Goal: Task Accomplishment & Management: Use online tool/utility

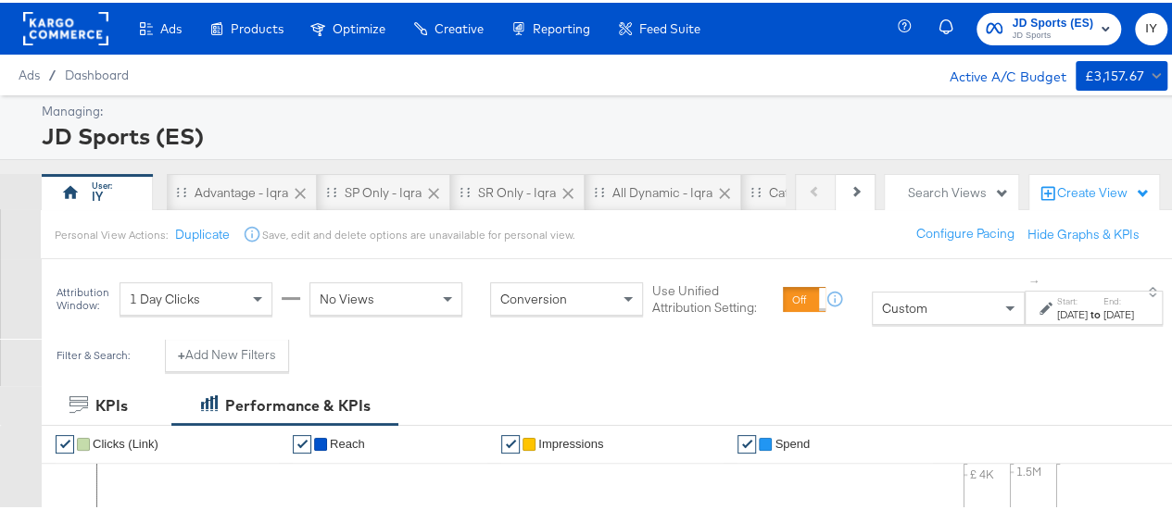
click at [1027, 34] on span "JD Sports" at bounding box center [1052, 33] width 82 height 15
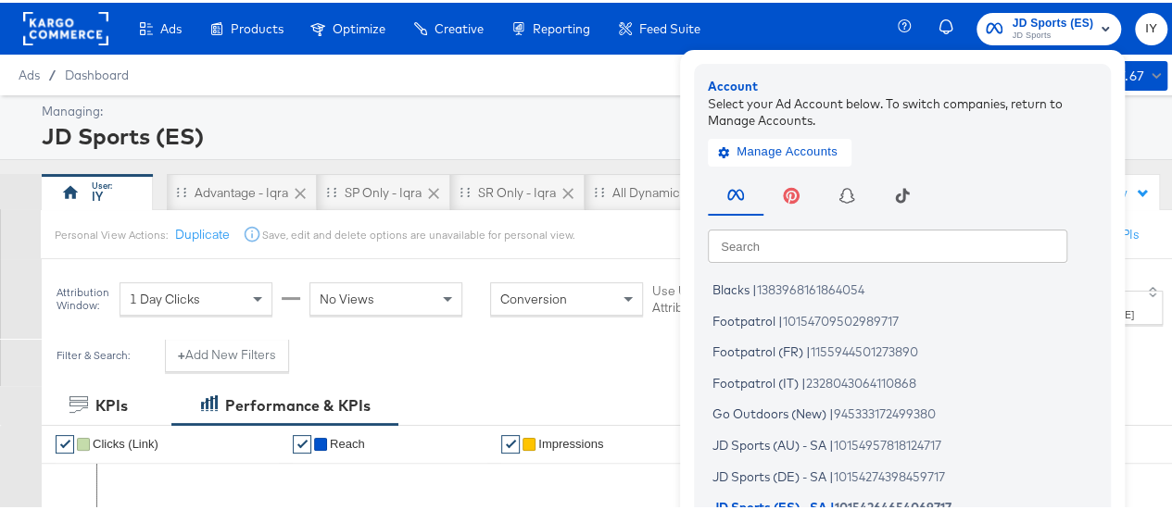
click at [1027, 34] on span "JD Sports" at bounding box center [1052, 33] width 82 height 15
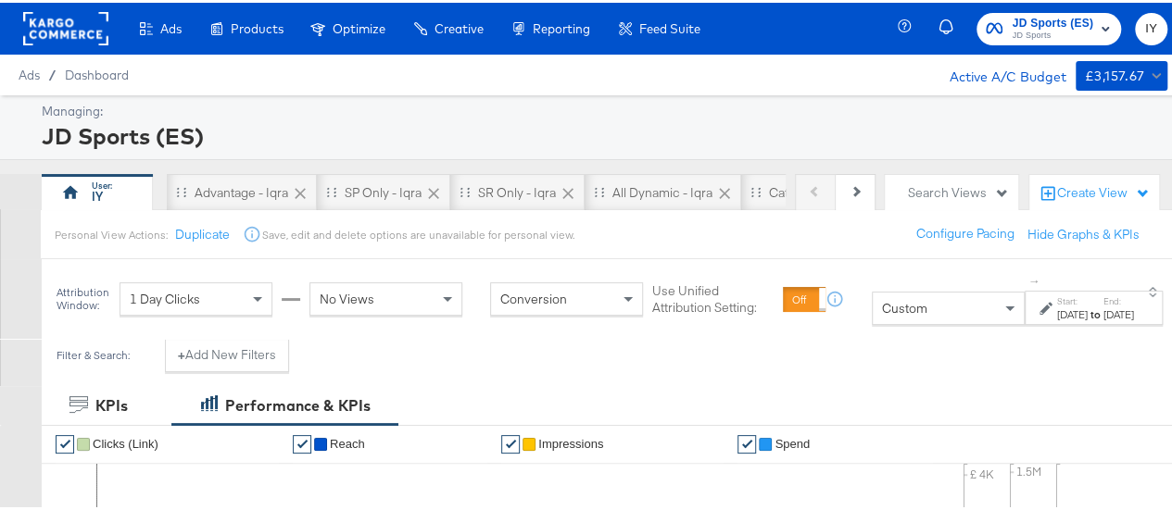
click at [1103, 308] on div "[DATE]" at bounding box center [1118, 312] width 31 height 15
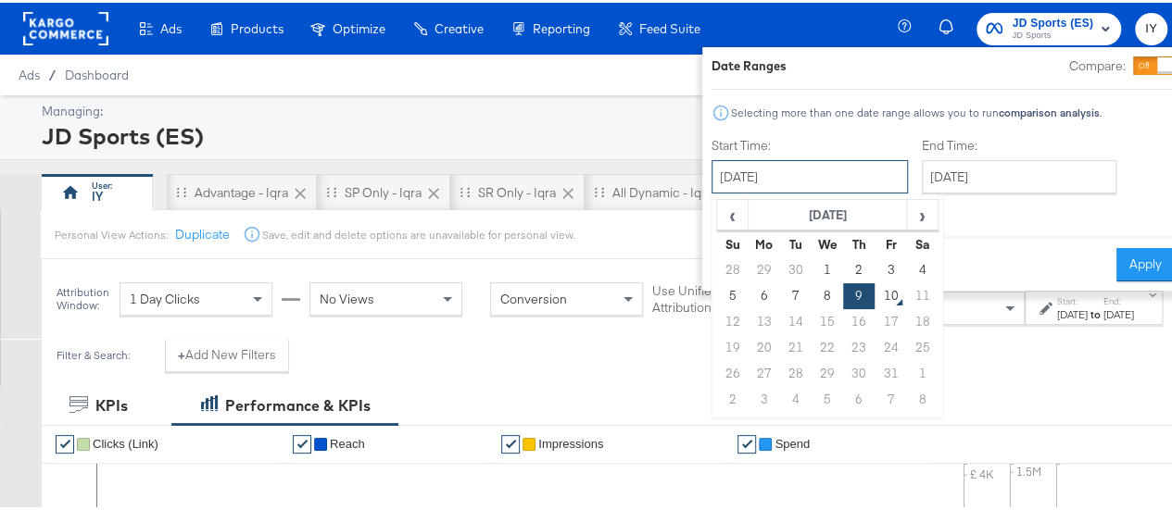
click at [819, 179] on input "[DATE]" at bounding box center [809, 173] width 196 height 33
click at [811, 288] on td "8" at bounding box center [826, 294] width 31 height 26
type input "[DATE]"
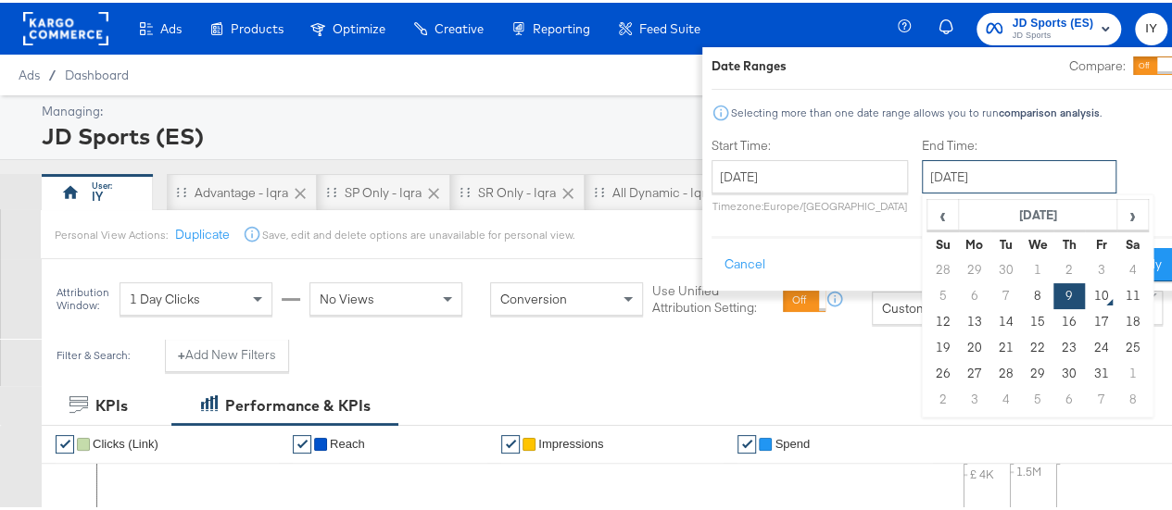
click at [968, 172] on input "[DATE]" at bounding box center [1019, 173] width 195 height 33
click at [1022, 293] on td "8" at bounding box center [1037, 294] width 31 height 26
type input "[DATE]"
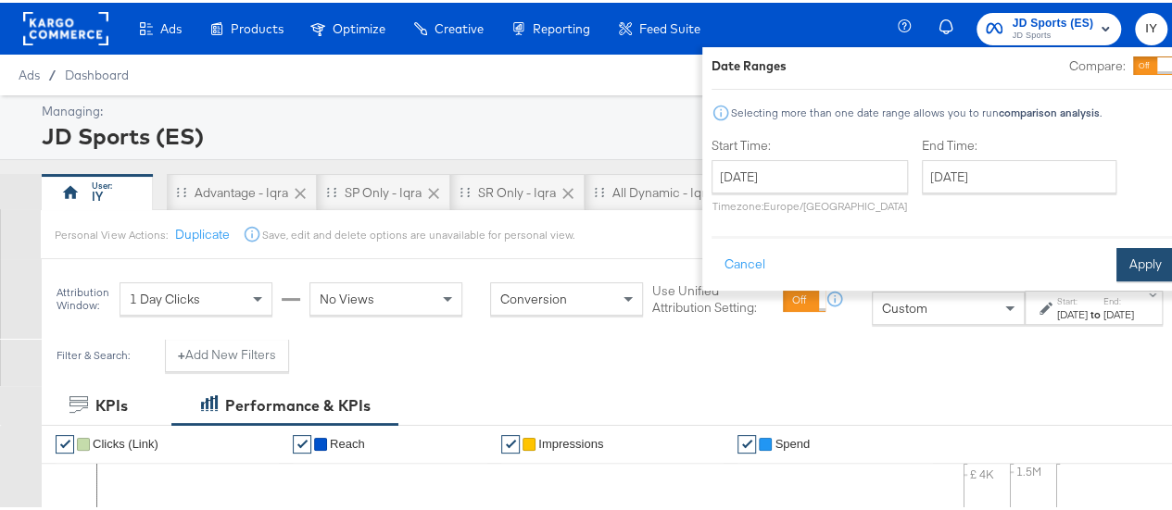
click at [1116, 266] on button "Apply" at bounding box center [1145, 261] width 58 height 33
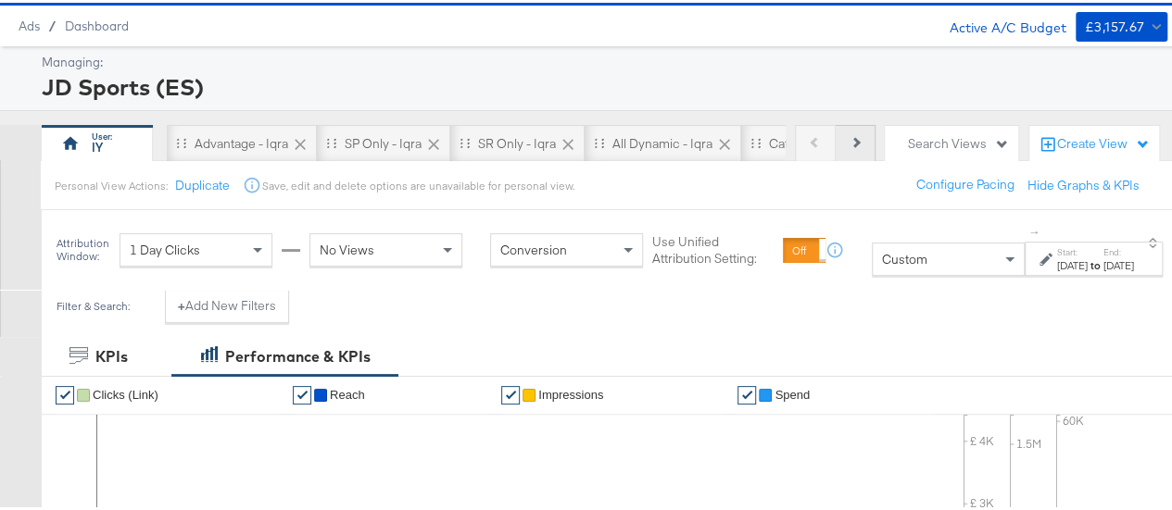
scroll to position [39, 0]
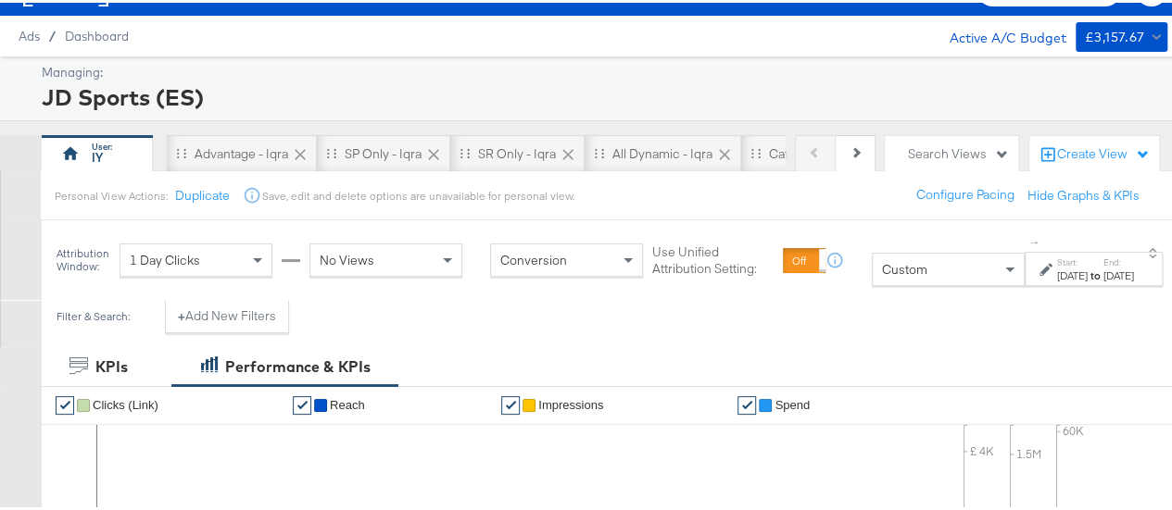
click at [1054, 245] on div "↑ Start: [DATE] to End: [DATE]" at bounding box center [1093, 258] width 138 height 52
click at [1057, 261] on label "Start:" at bounding box center [1072, 260] width 31 height 12
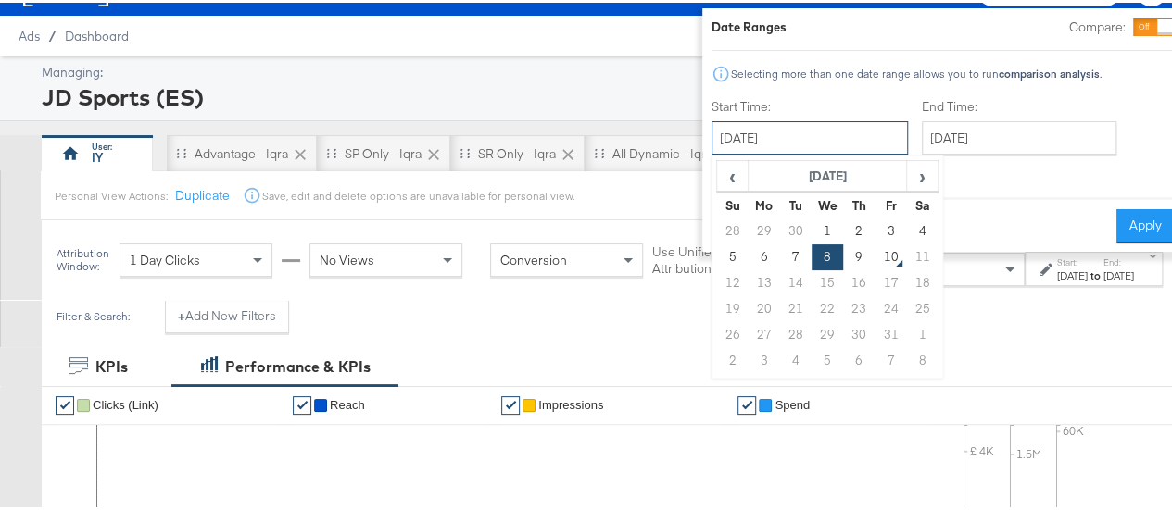
click at [770, 130] on input "[DATE]" at bounding box center [809, 135] width 196 height 33
click at [843, 249] on td "9" at bounding box center [858, 255] width 31 height 26
type input "[DATE]"
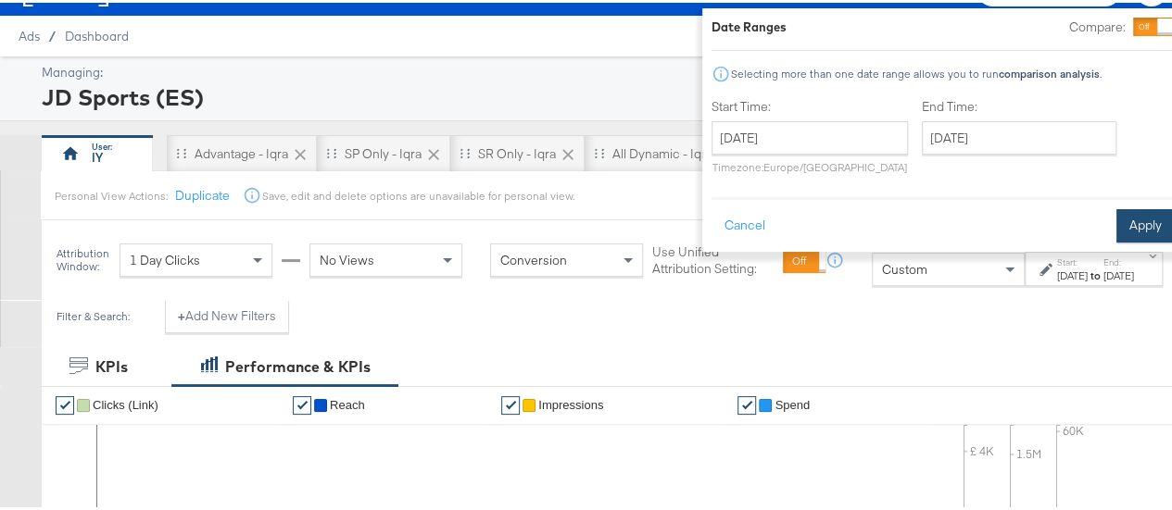
click at [1116, 220] on button "Apply" at bounding box center [1145, 223] width 58 height 33
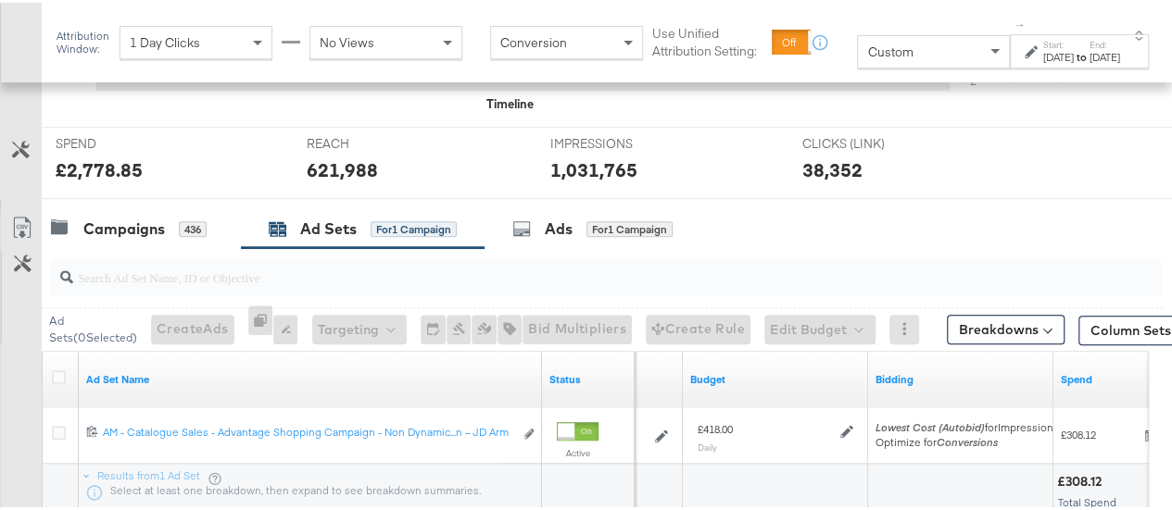
scroll to position [661, 0]
click at [139, 217] on div "Campaigns" at bounding box center [124, 227] width 82 height 21
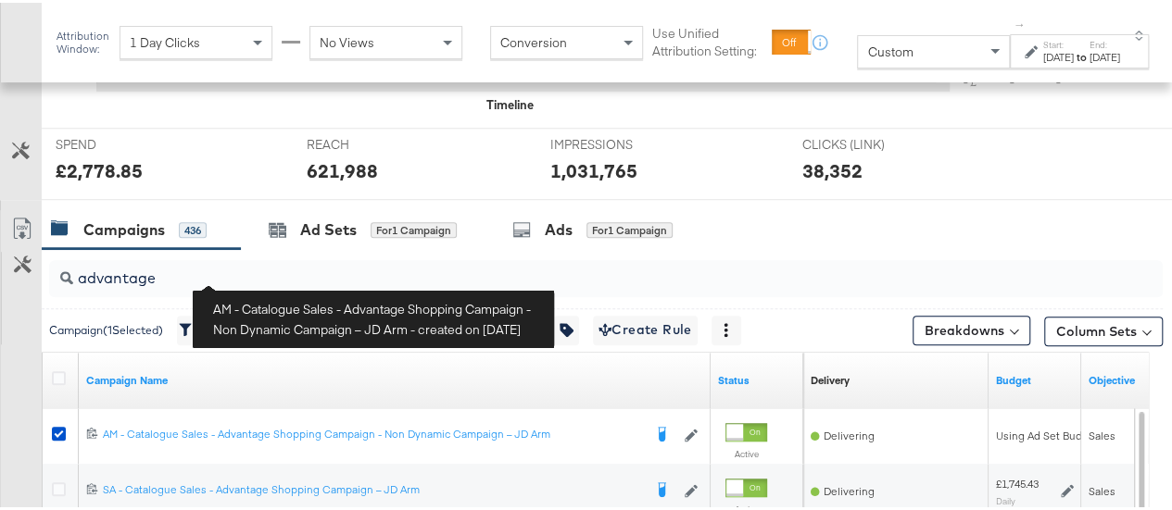
scroll to position [810, 0]
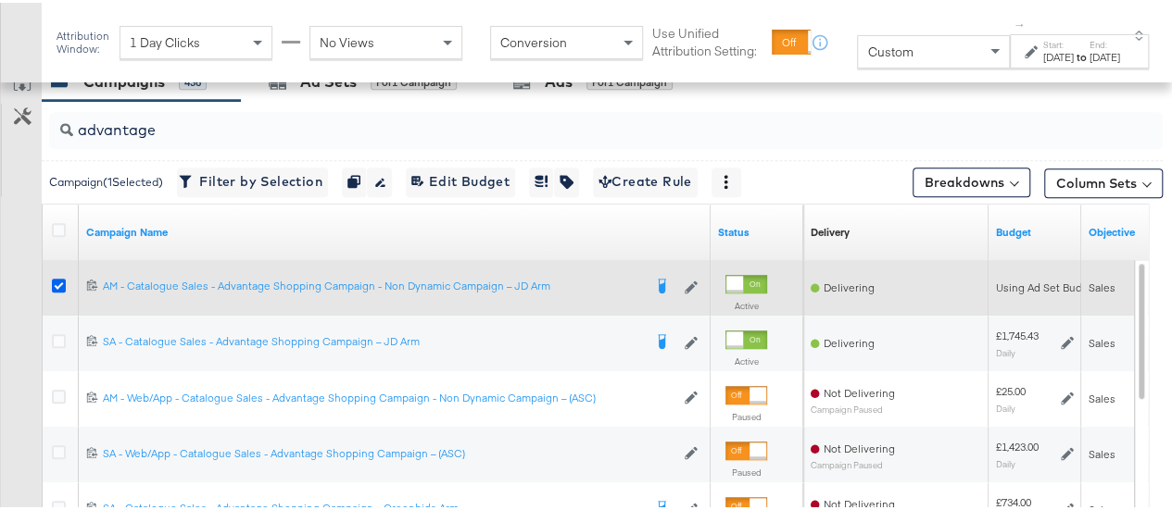
click at [57, 277] on icon at bounding box center [59, 283] width 14 height 14
click at [0, 0] on input "checkbox" at bounding box center [0, 0] width 0 height 0
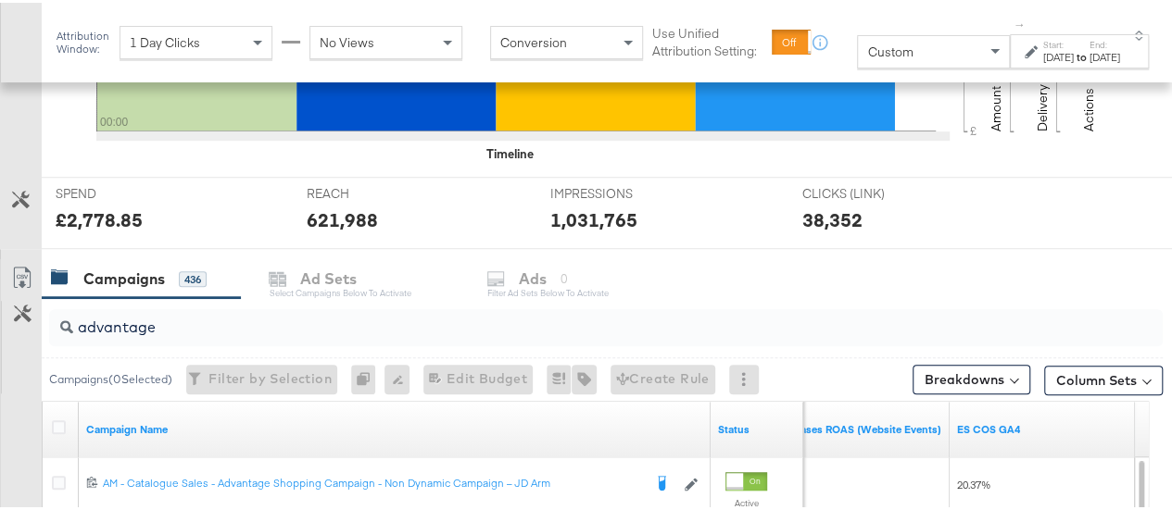
scroll to position [611, 0]
drag, startPoint x: 167, startPoint y: 319, endPoint x: 20, endPoint y: 334, distance: 147.2
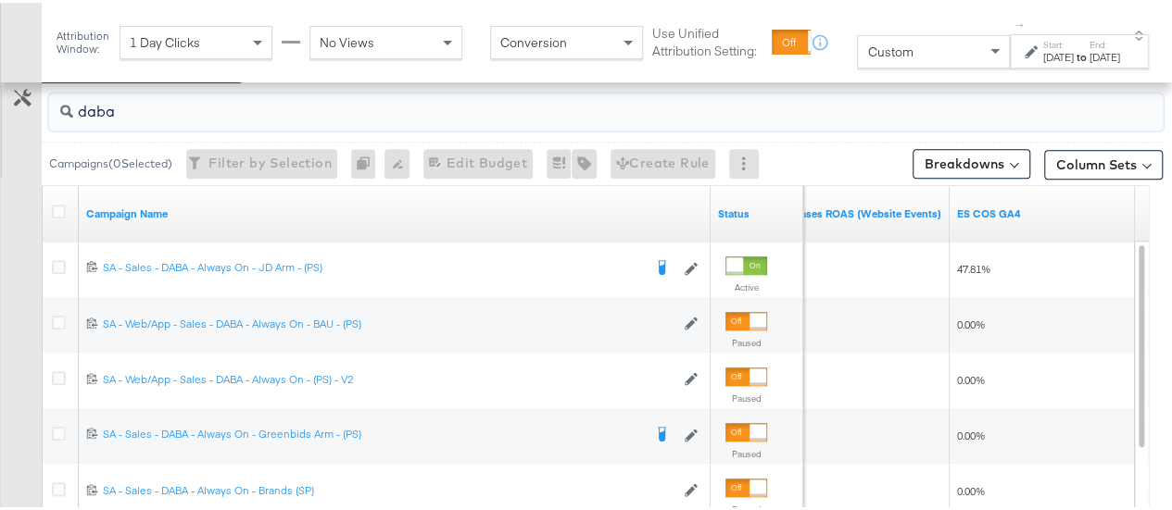
scroll to position [830, 0]
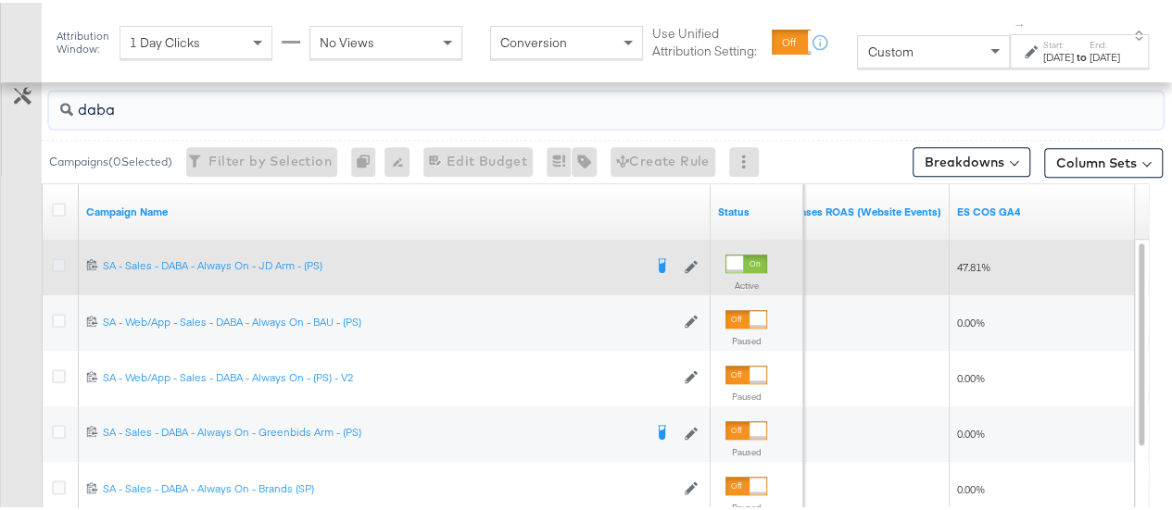
type input "daba"
click at [57, 256] on icon at bounding box center [59, 263] width 14 height 14
click at [0, 0] on input "checkbox" at bounding box center [0, 0] width 0 height 0
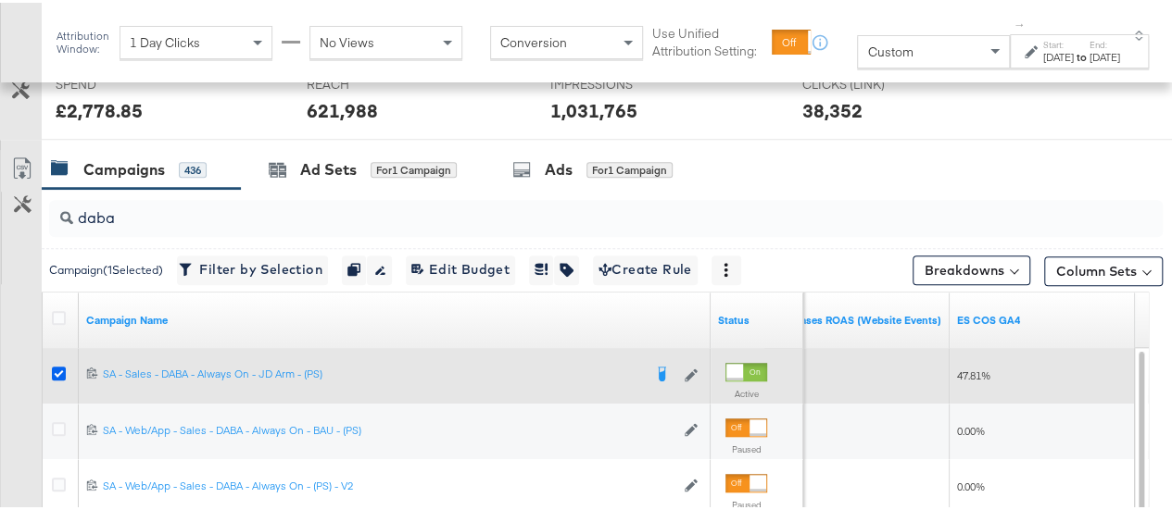
scroll to position [708, 0]
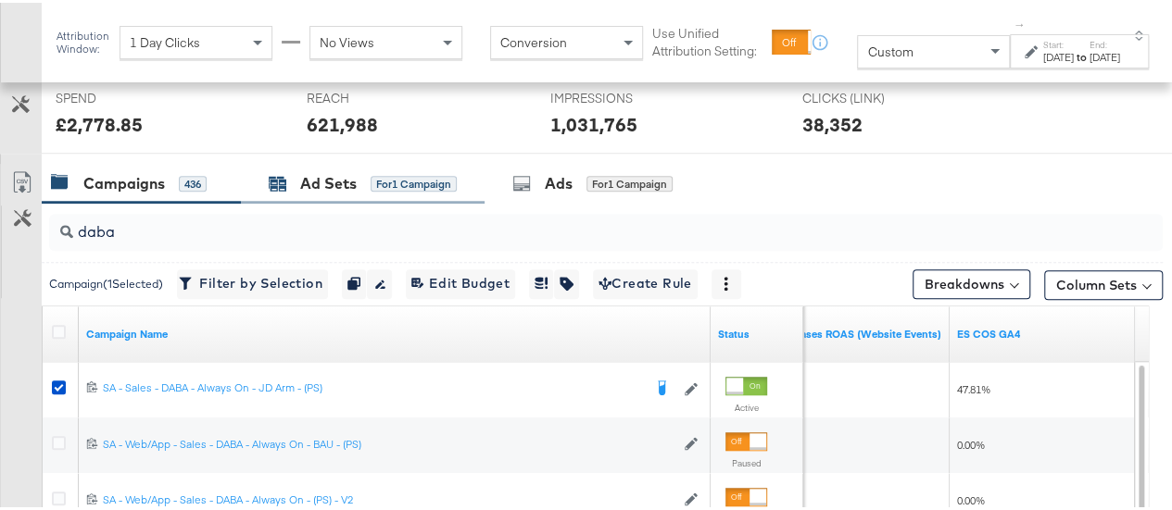
click at [315, 170] on div "Ad Sets" at bounding box center [328, 180] width 57 height 21
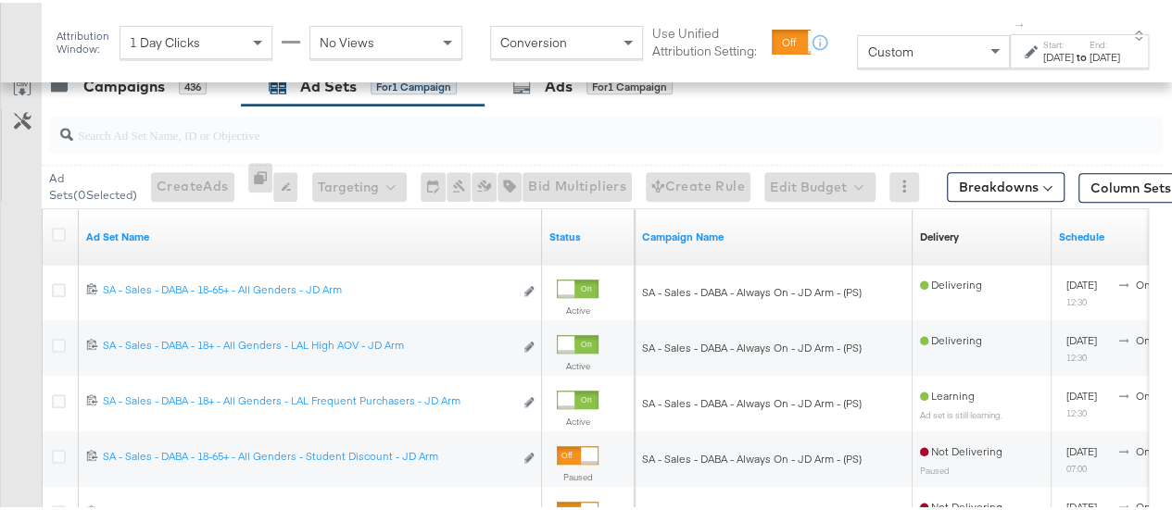
scroll to position [832, 0]
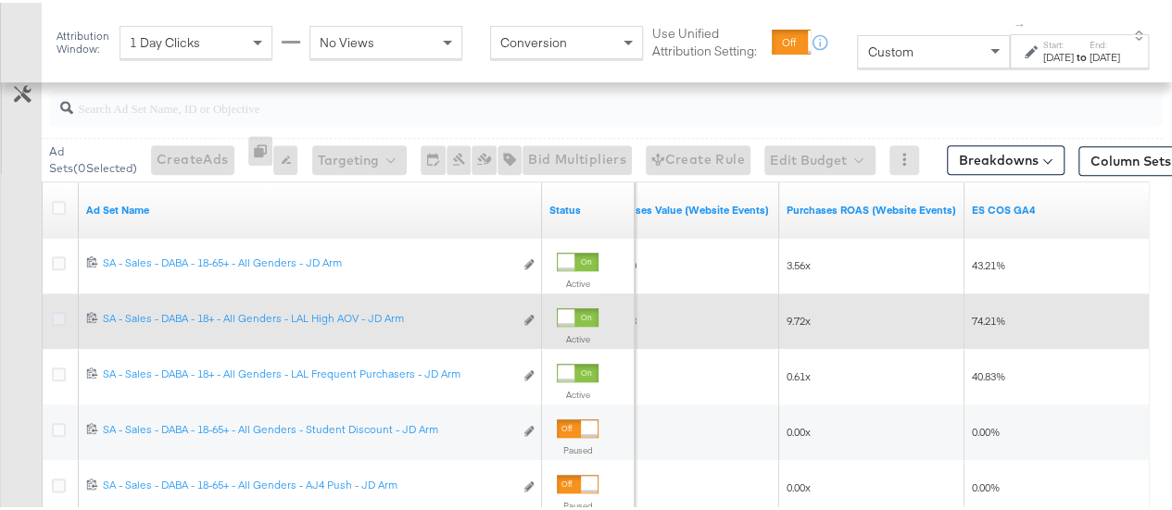
click at [55, 312] on icon at bounding box center [59, 316] width 14 height 14
click at [0, 0] on input "checkbox" at bounding box center [0, 0] width 0 height 0
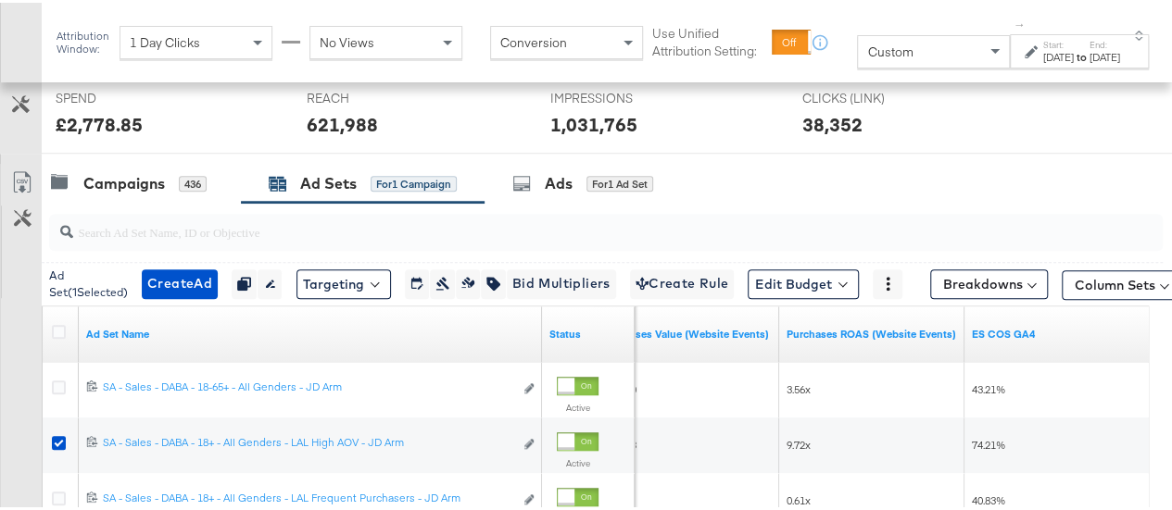
scroll to position [706, 0]
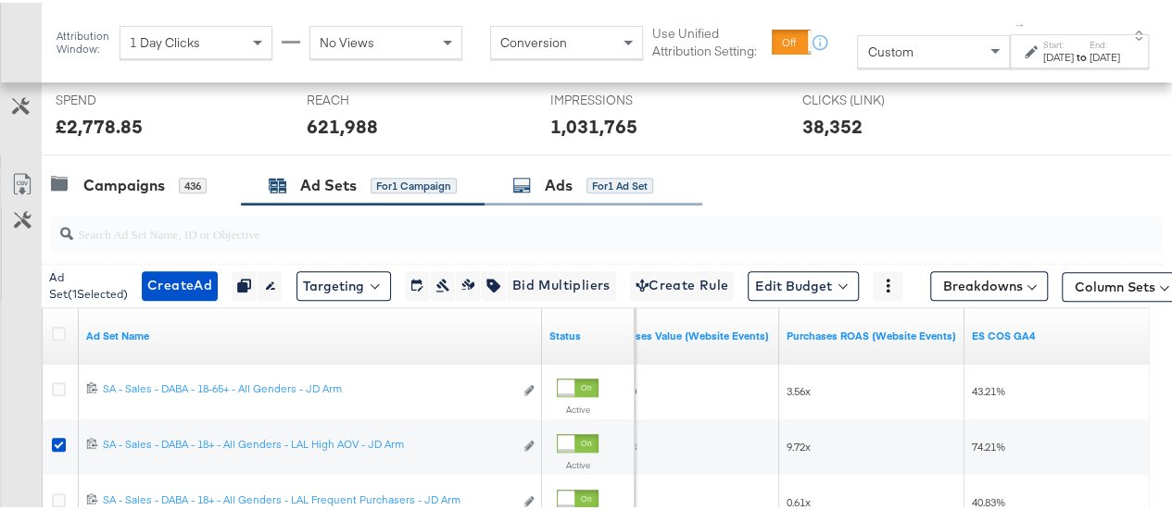
click at [524, 190] on div "Ads for 1 Ad Set" at bounding box center [582, 182] width 141 height 21
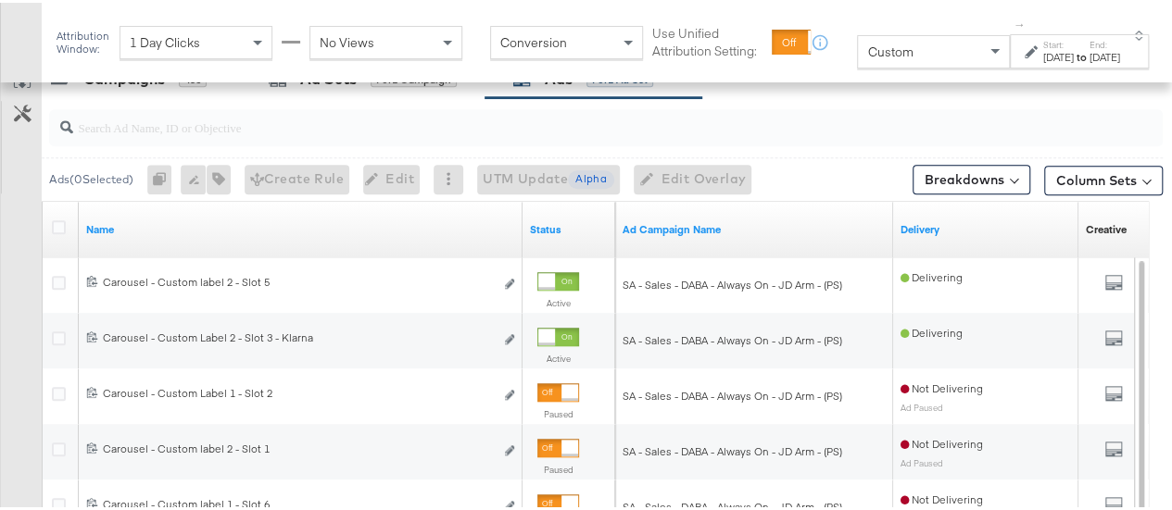
scroll to position [818, 0]
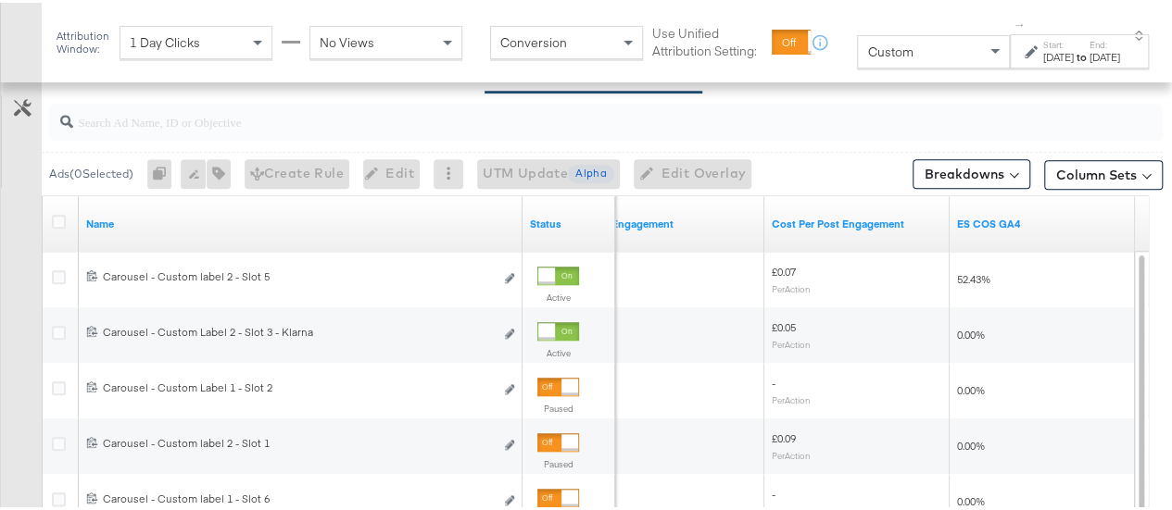
click at [1043, 51] on div "[DATE]" at bounding box center [1058, 54] width 31 height 15
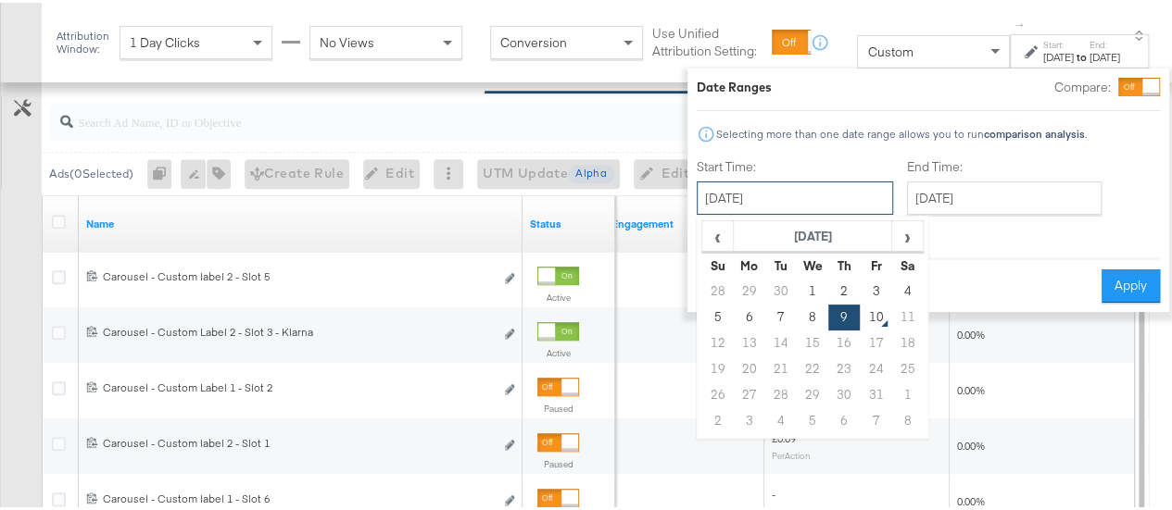
click at [764, 179] on input "[DATE]" at bounding box center [795, 195] width 196 height 33
click at [705, 308] on td "5" at bounding box center [717, 315] width 31 height 26
type input "[DATE]"
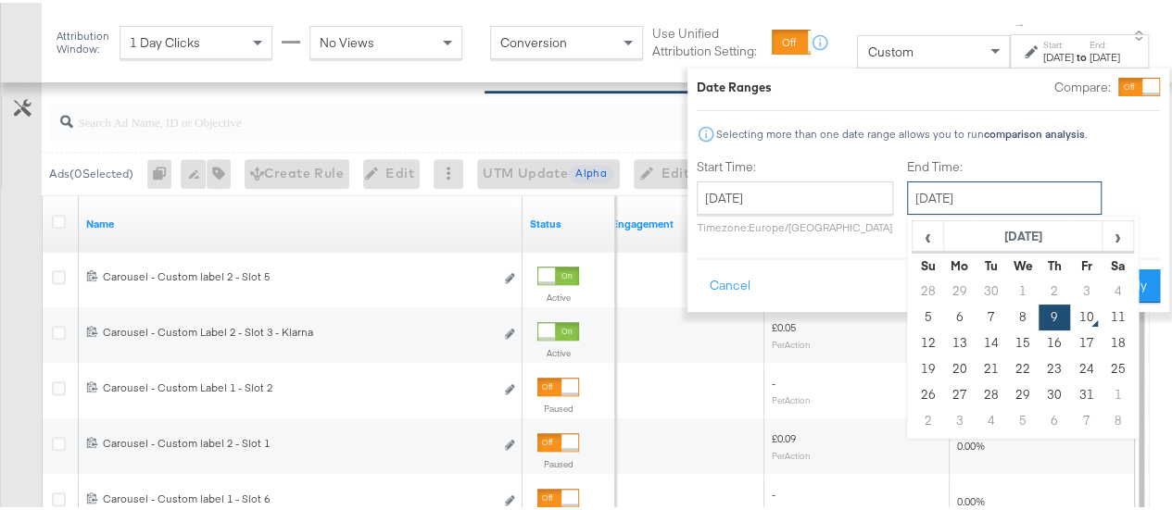
click at [947, 198] on input "[DATE]" at bounding box center [1004, 195] width 195 height 33
click at [1038, 310] on td "9" at bounding box center [1053, 315] width 31 height 26
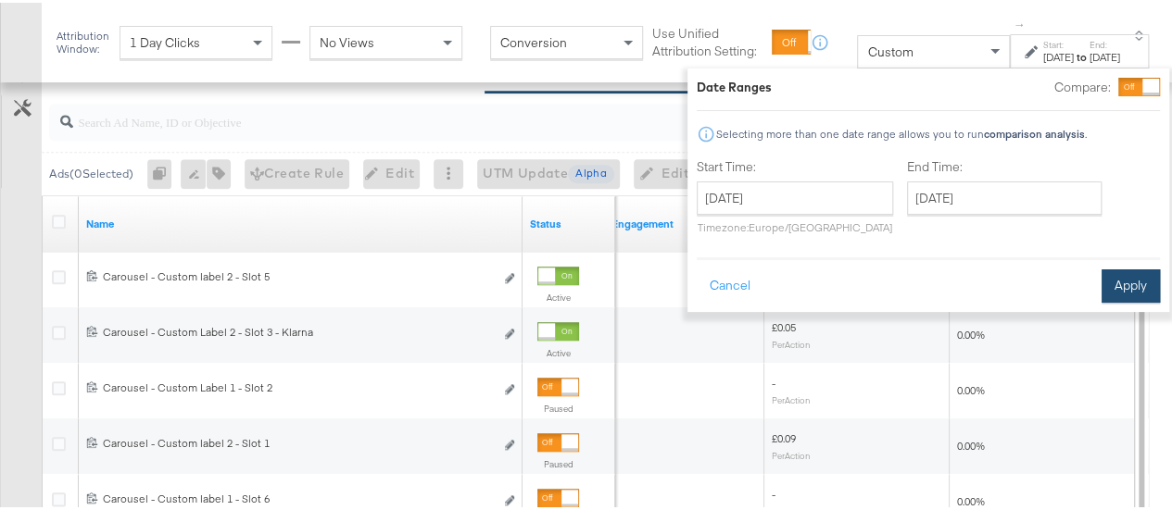
click at [1119, 279] on button "Apply" at bounding box center [1130, 283] width 58 height 33
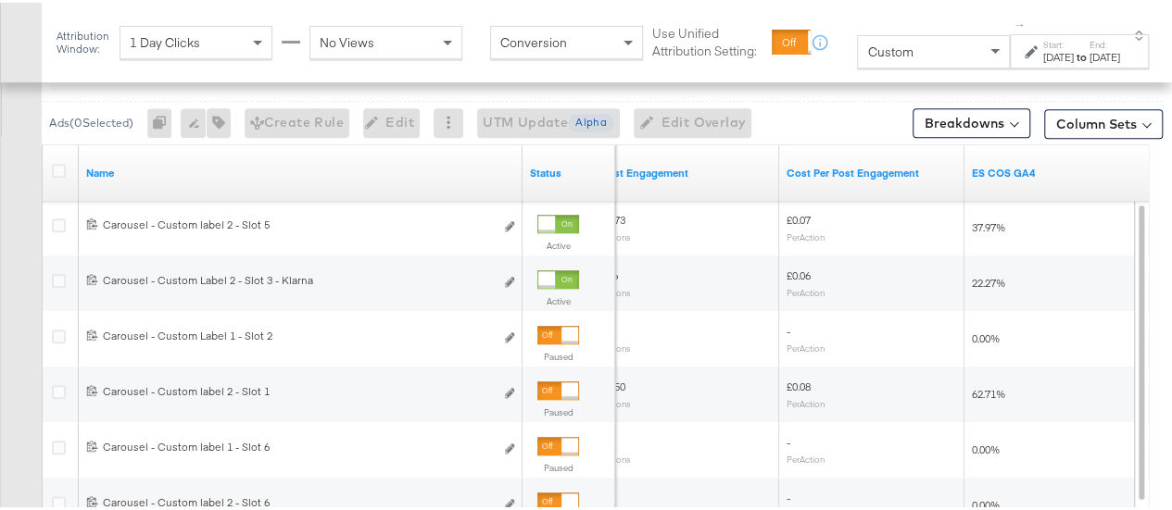
scroll to position [872, 0]
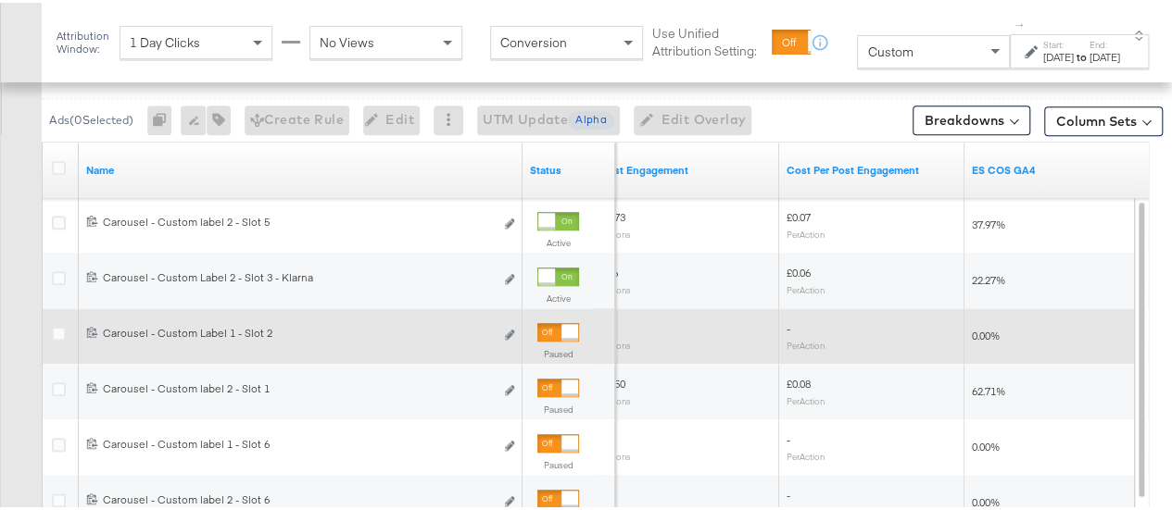
click at [568, 330] on div at bounding box center [569, 329] width 17 height 17
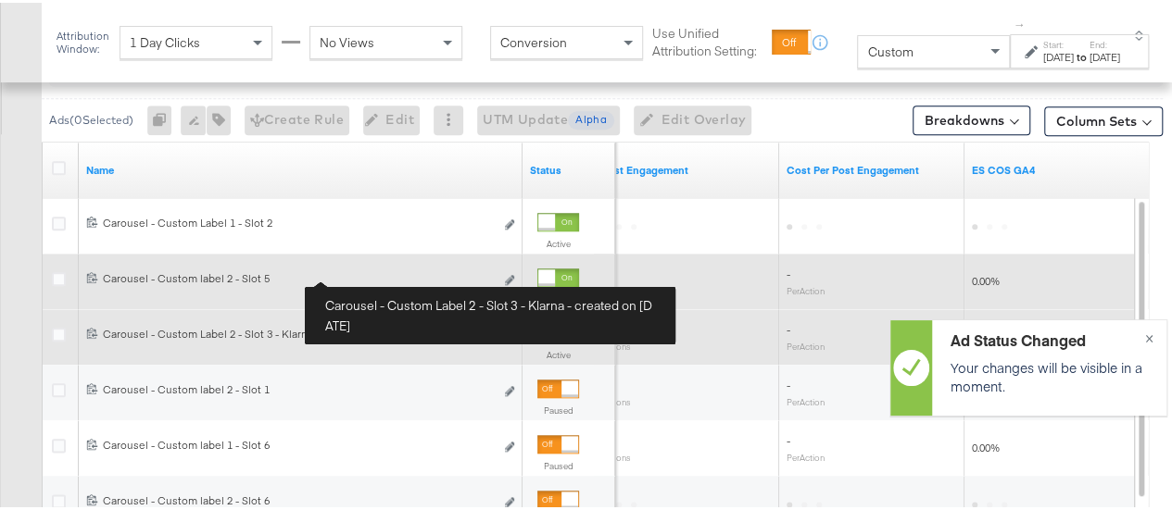
scroll to position [713, 0]
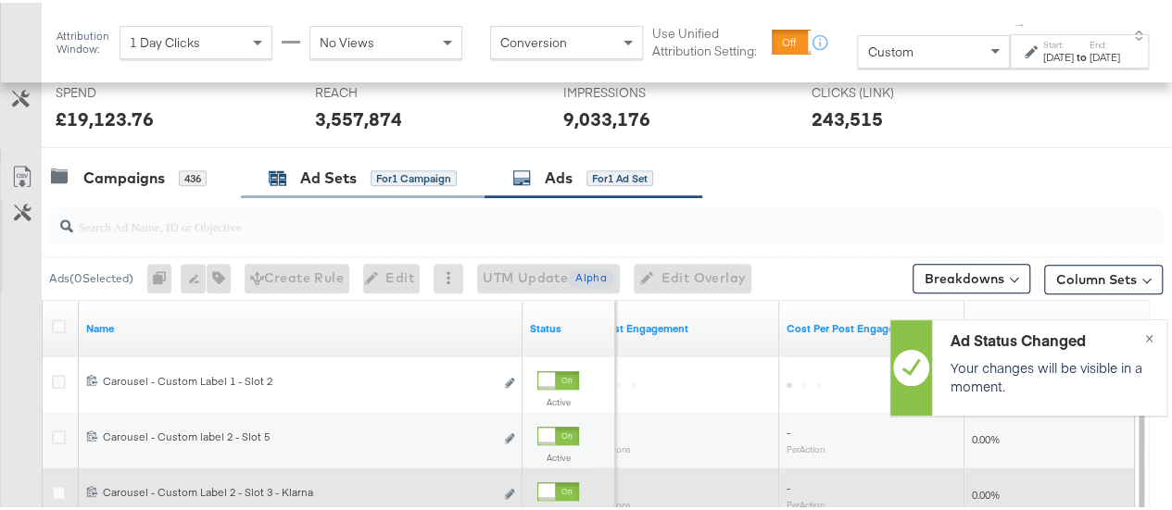
click at [328, 165] on div "Ad Sets" at bounding box center [328, 175] width 57 height 21
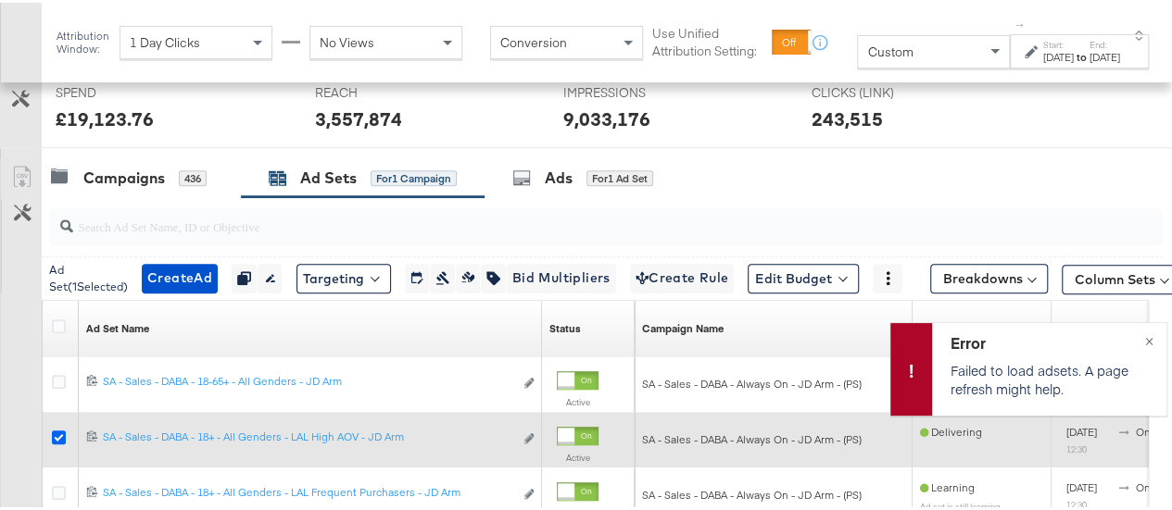
click at [56, 431] on icon at bounding box center [59, 435] width 14 height 14
click at [0, 0] on input "checkbox" at bounding box center [0, 0] width 0 height 0
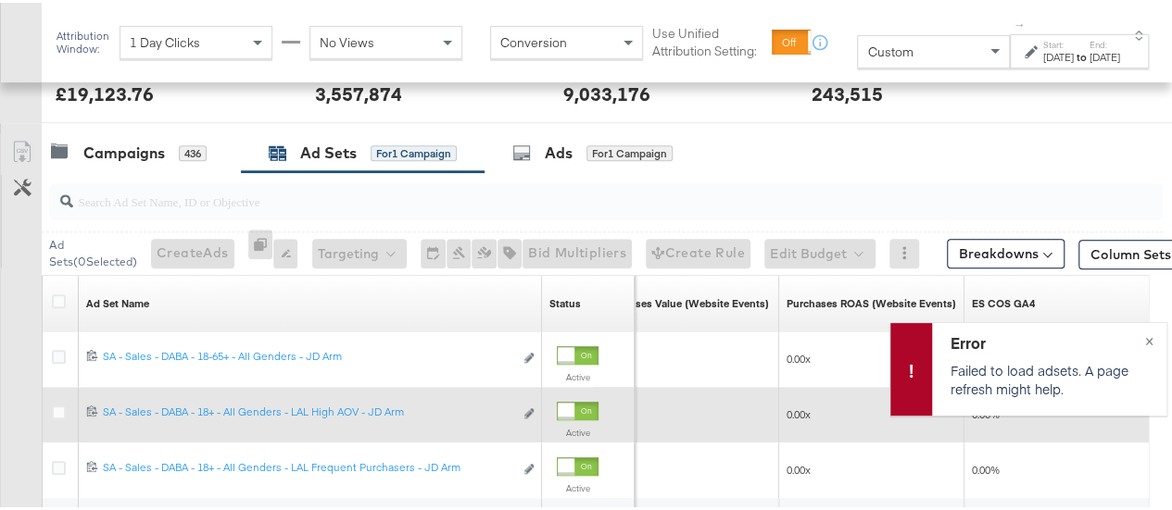
scroll to position [701, 0]
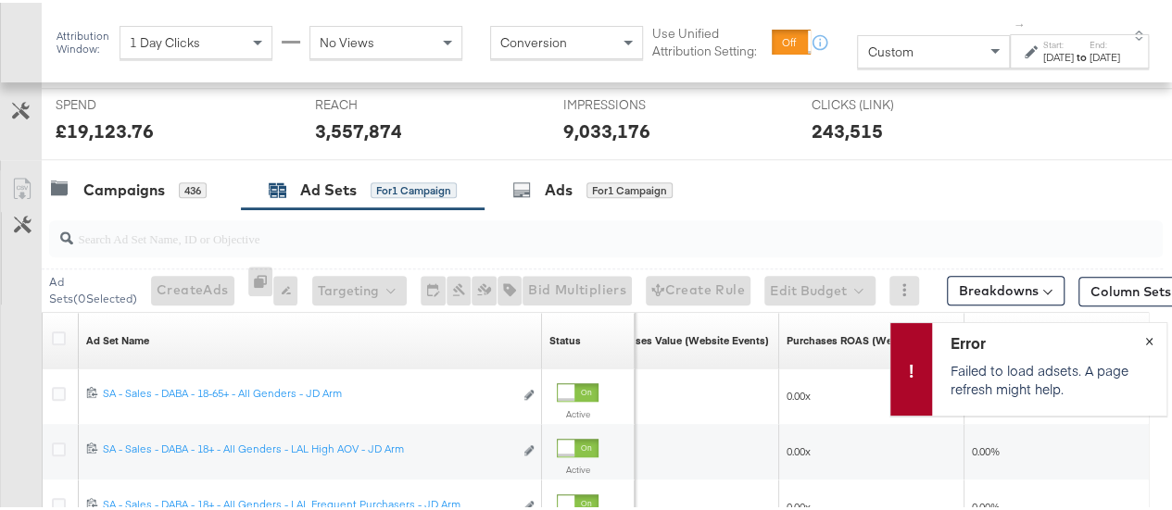
click at [1135, 340] on button "×" at bounding box center [1149, 336] width 34 height 33
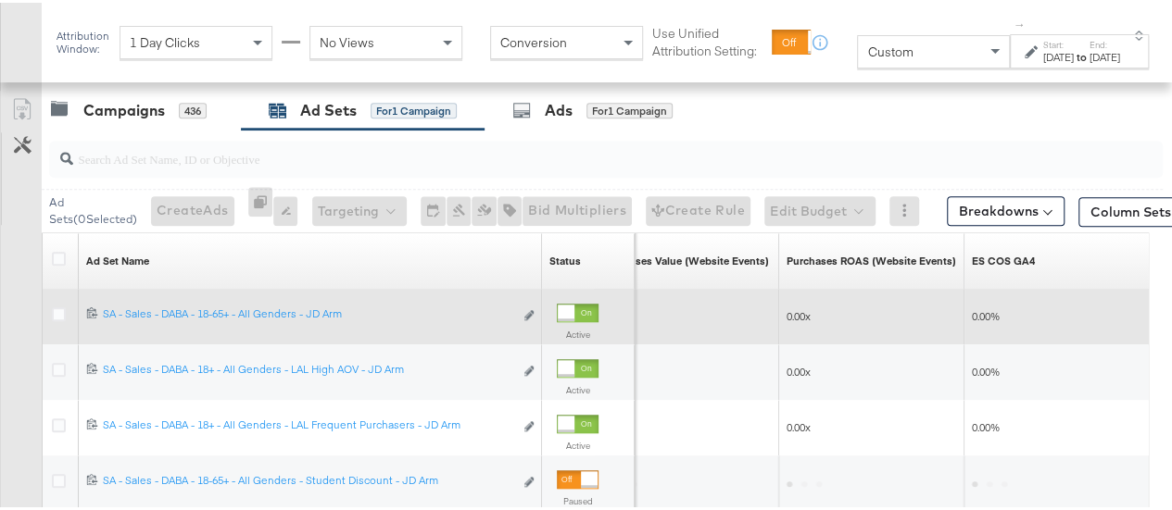
scroll to position [780, 0]
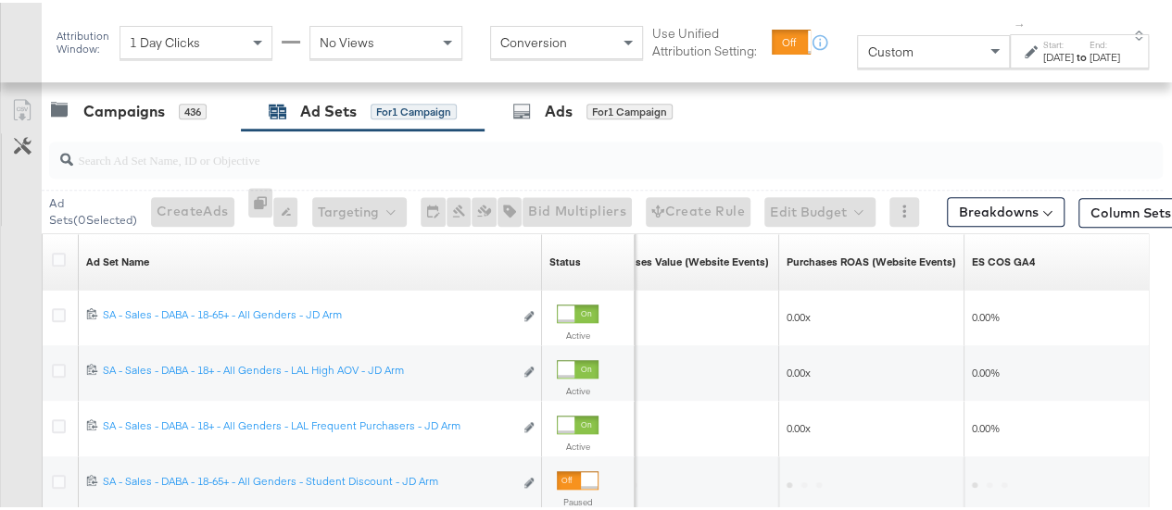
click at [1043, 52] on div "[DATE]" at bounding box center [1058, 54] width 31 height 15
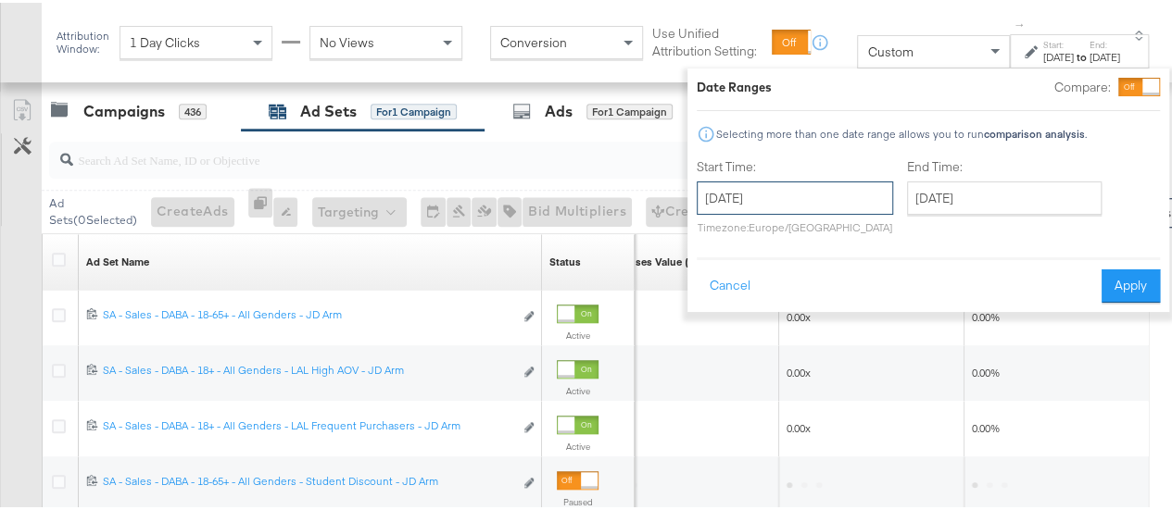
click at [806, 188] on input "[DATE]" at bounding box center [795, 195] width 196 height 33
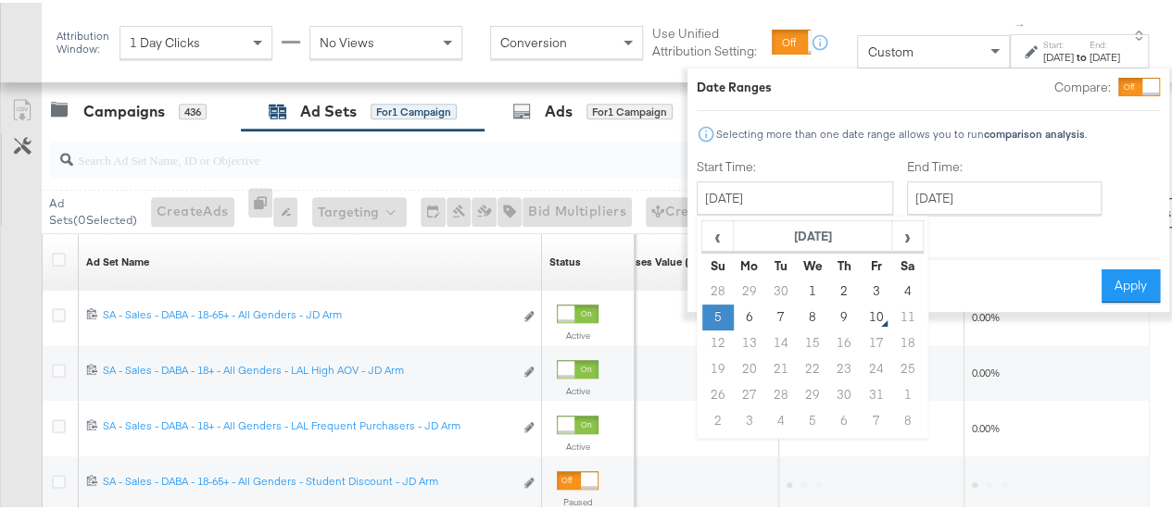
click at [702, 313] on td "5" at bounding box center [717, 315] width 31 height 26
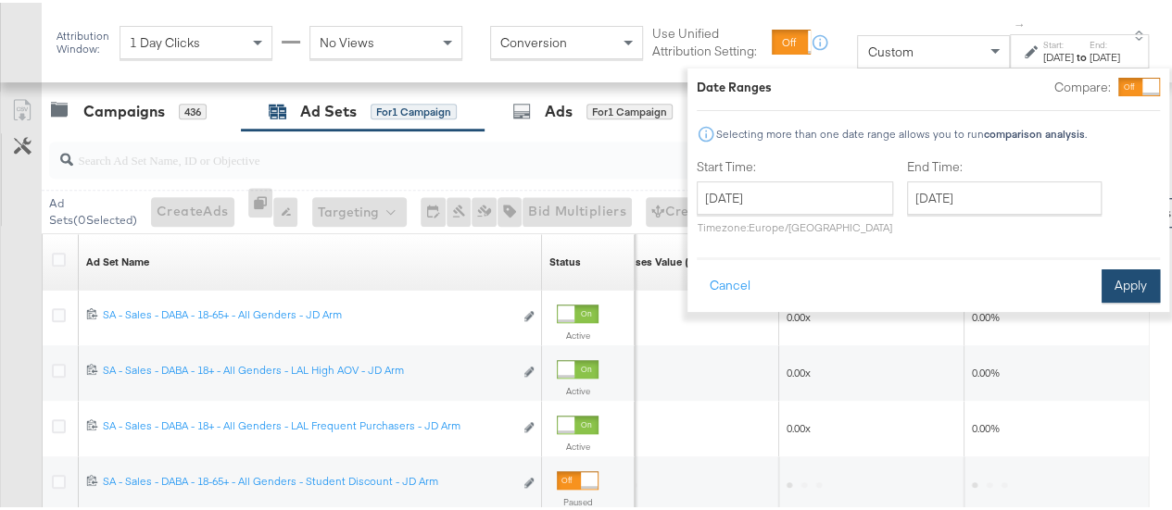
click at [1108, 279] on button "Apply" at bounding box center [1130, 283] width 58 height 33
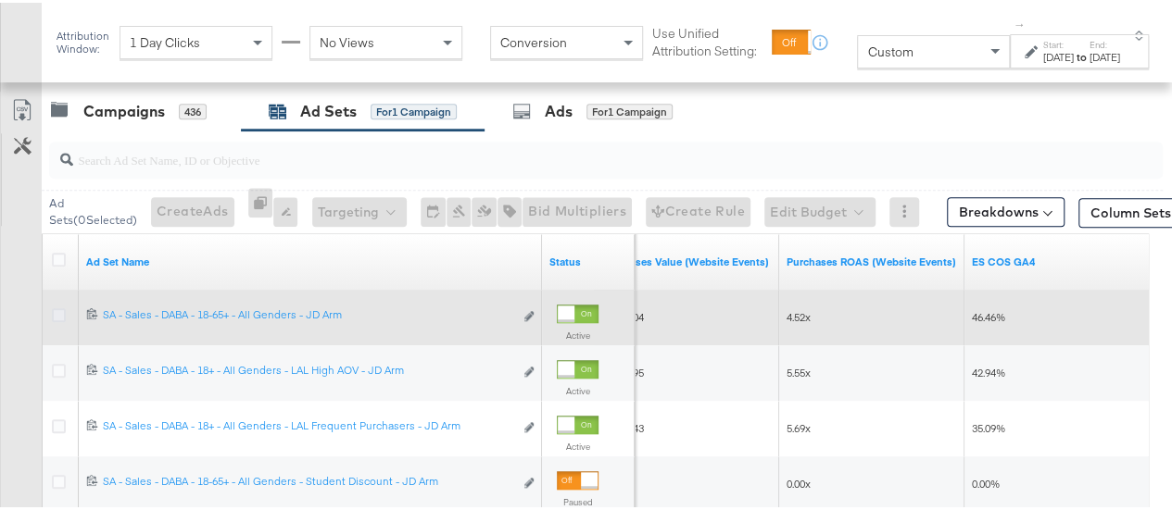
click at [59, 306] on icon at bounding box center [59, 313] width 14 height 14
click at [0, 0] on input "checkbox" at bounding box center [0, 0] width 0 height 0
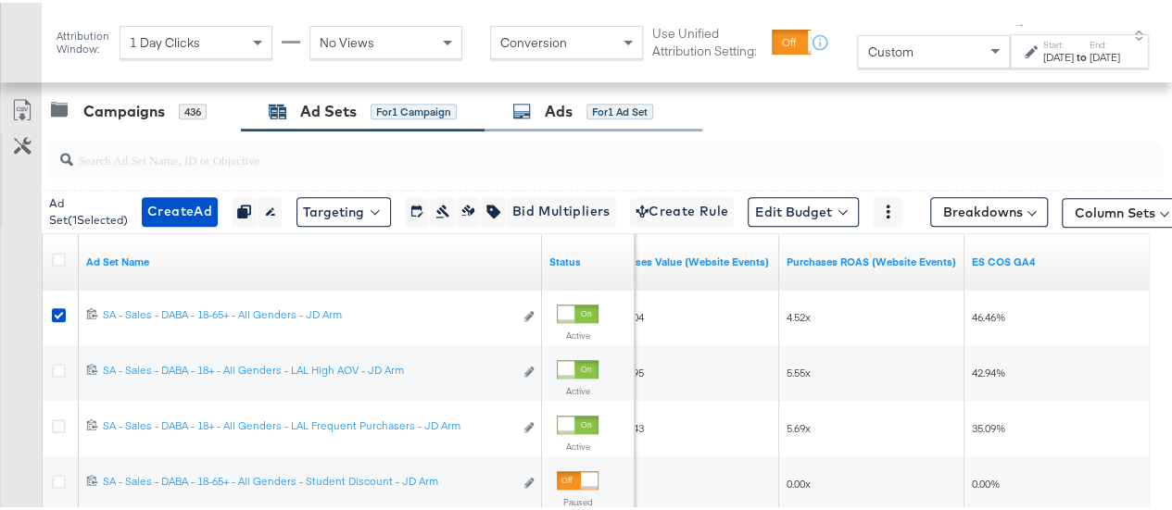
click at [571, 121] on div "Ads for 1 Ad Set" at bounding box center [593, 109] width 218 height 40
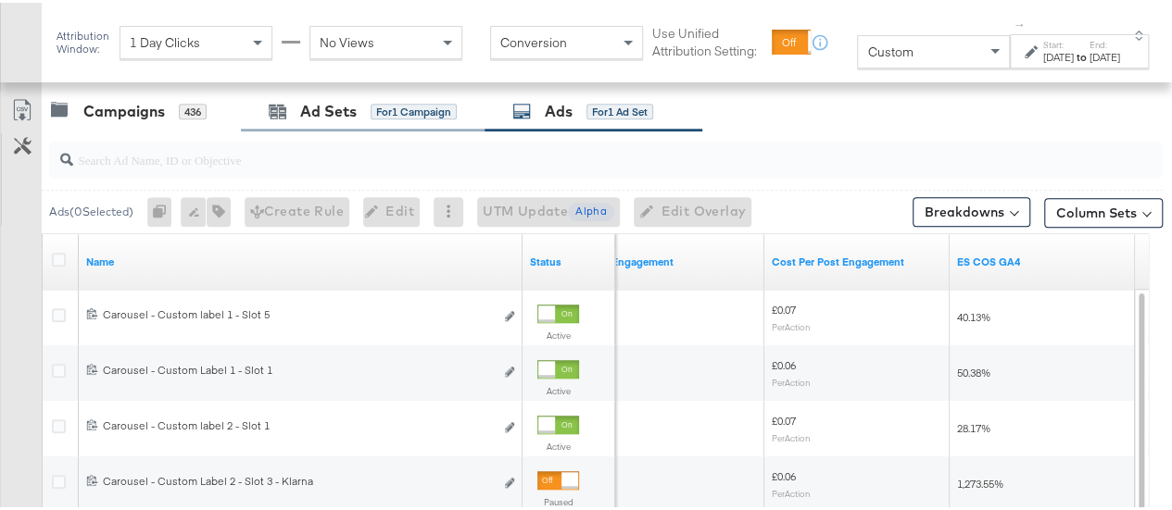
click at [359, 119] on div "Ad Sets for 1 Campaign" at bounding box center [363, 109] width 244 height 40
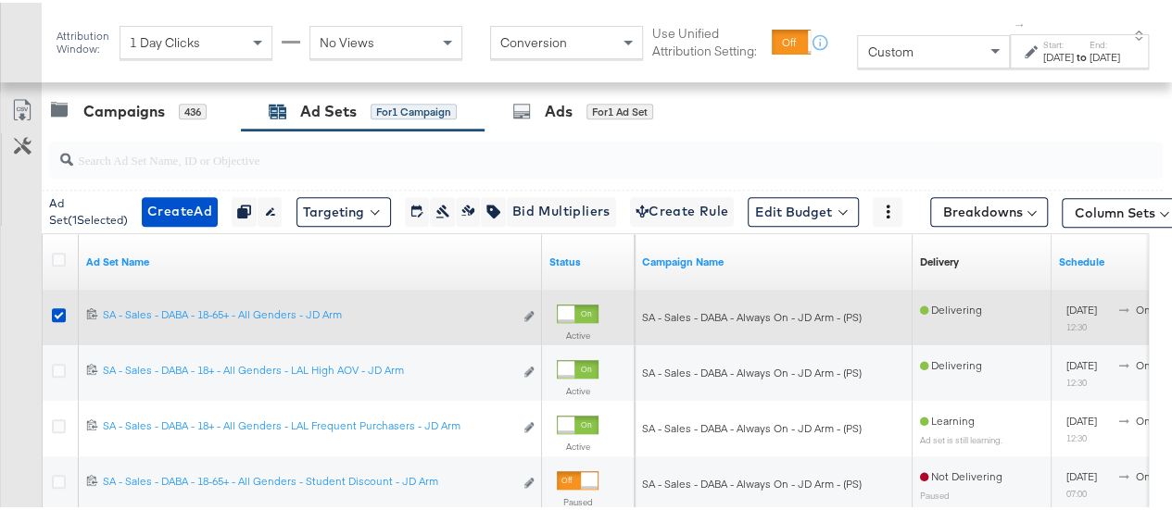
click at [66, 313] on div at bounding box center [61, 315] width 19 height 19
click at [56, 312] on icon at bounding box center [59, 313] width 14 height 14
click at [0, 0] on input "checkbox" at bounding box center [0, 0] width 0 height 0
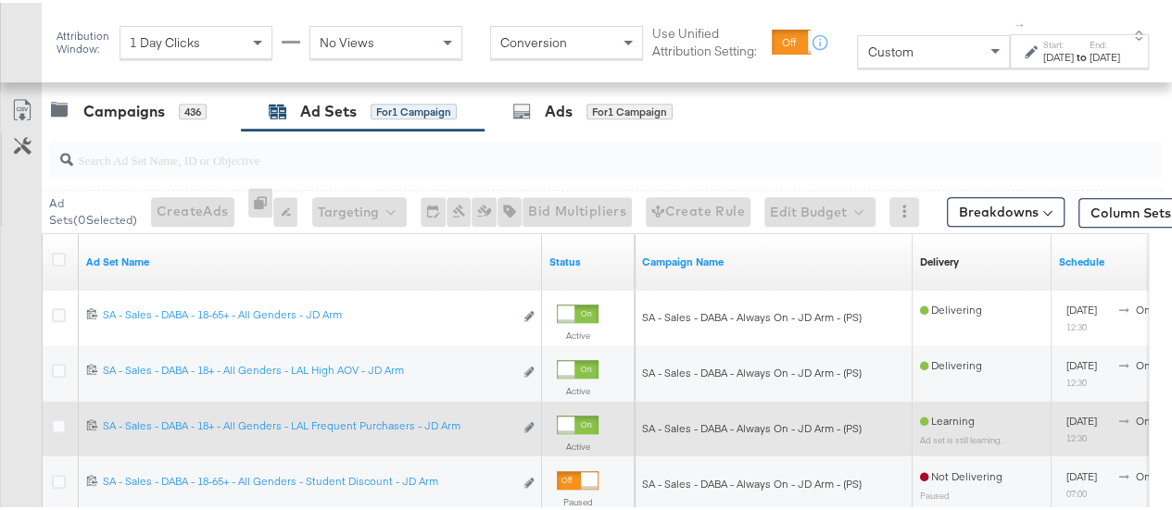
click at [48, 419] on div at bounding box center [61, 425] width 34 height 33
click at [59, 417] on icon at bounding box center [59, 424] width 14 height 14
click at [0, 0] on input "checkbox" at bounding box center [0, 0] width 0 height 0
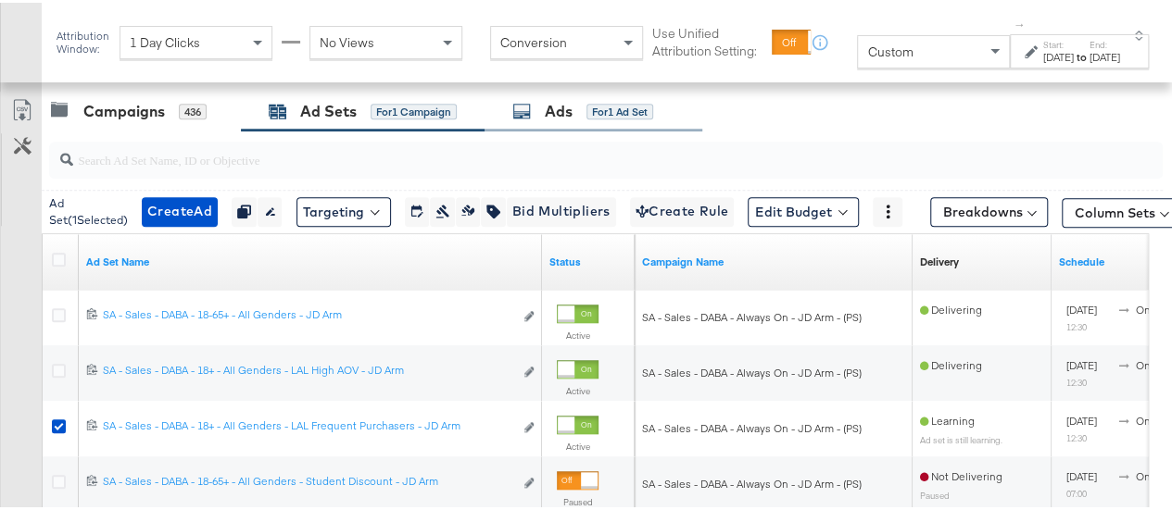
click at [549, 122] on div "Ads for 1 Ad Set" at bounding box center [593, 109] width 218 height 40
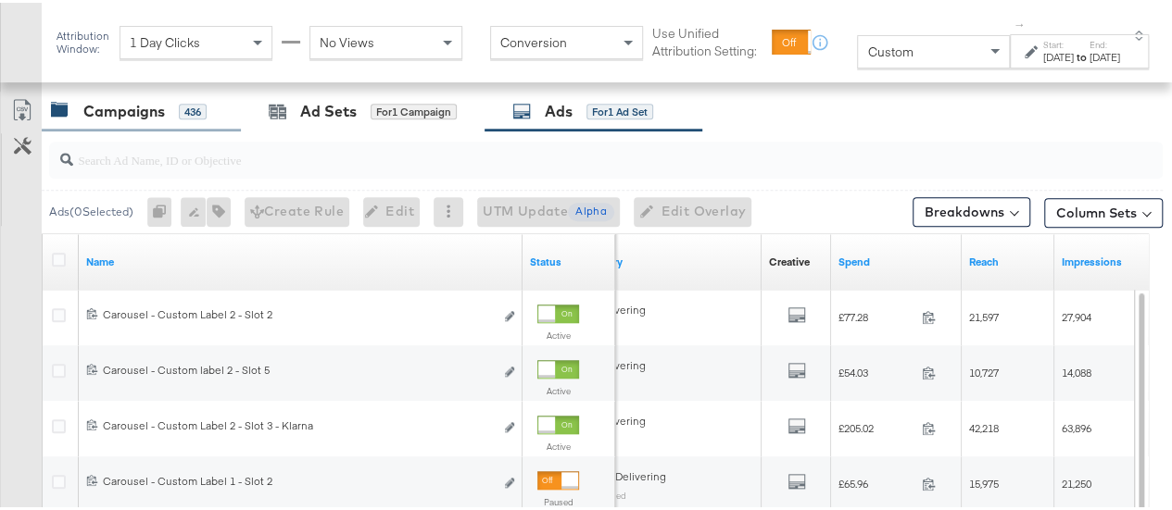
click at [126, 116] on div "Campaigns" at bounding box center [124, 108] width 82 height 21
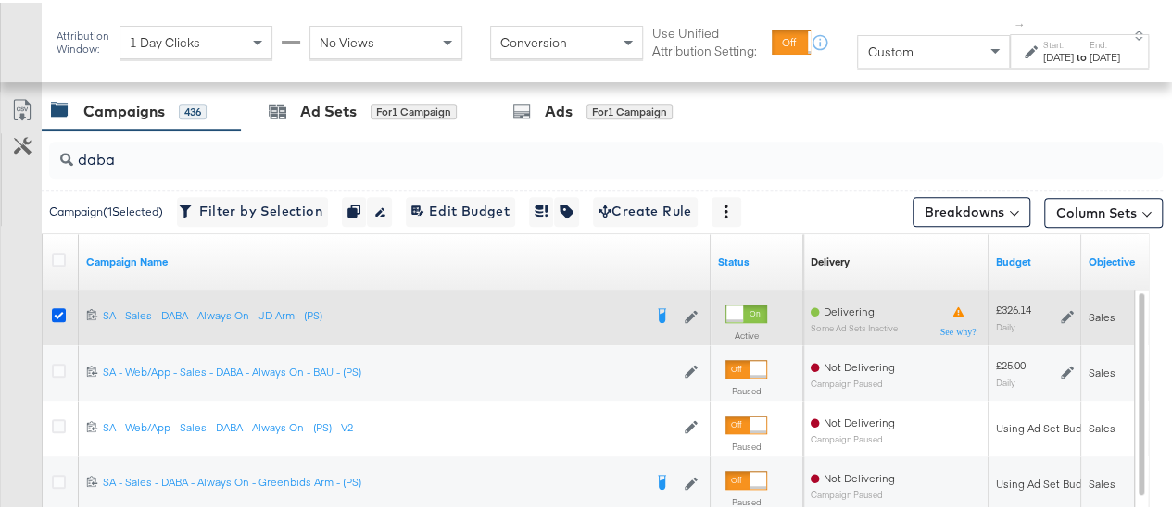
click at [58, 313] on icon at bounding box center [59, 313] width 14 height 14
click at [0, 0] on input "checkbox" at bounding box center [0, 0] width 0 height 0
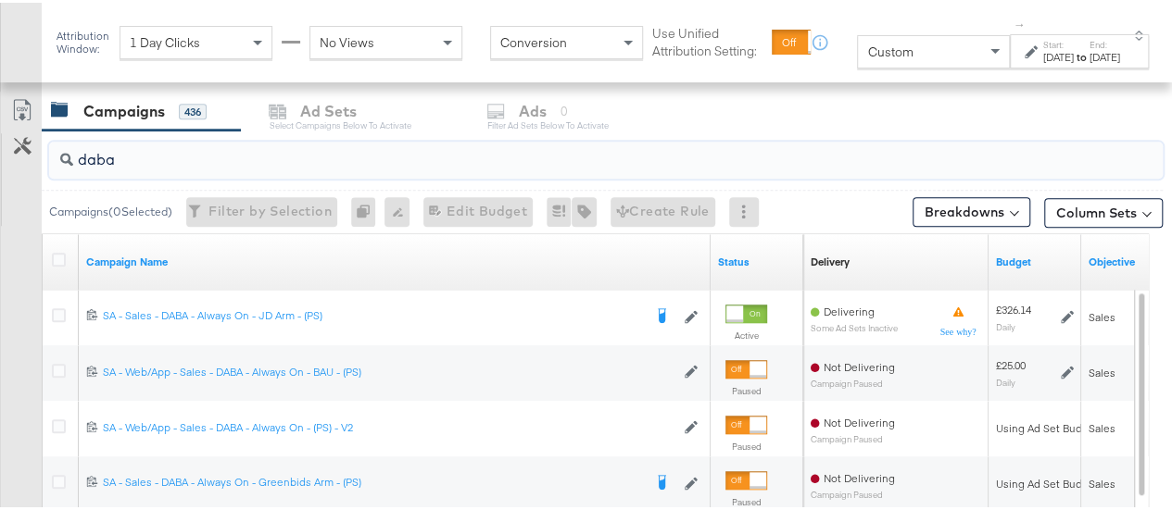
drag, startPoint x: 159, startPoint y: 151, endPoint x: 46, endPoint y: 154, distance: 113.0
click at [46, 154] on div "daba" at bounding box center [602, 157] width 1121 height 59
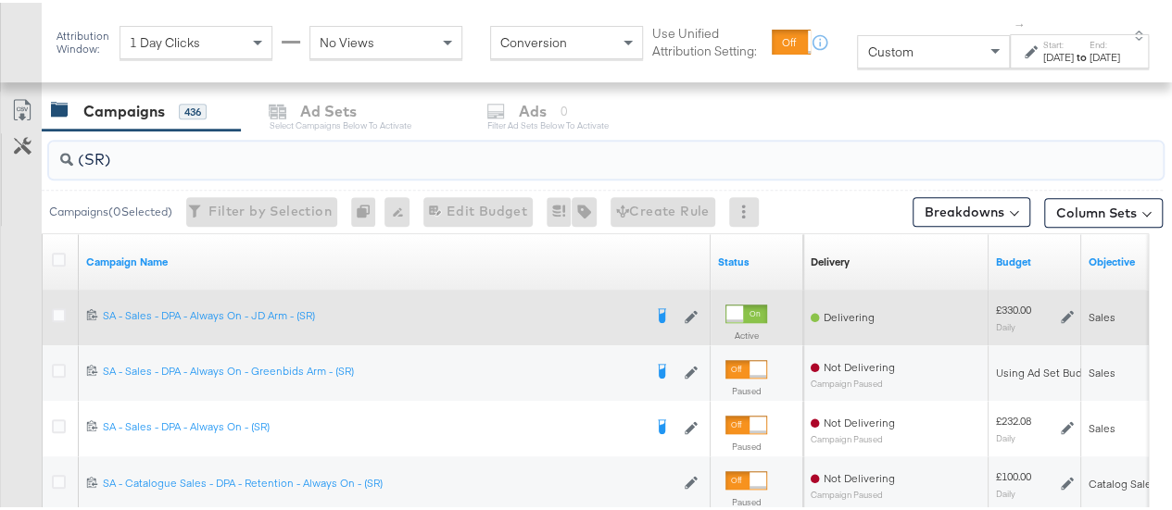
type input "(SR)"
click at [61, 316] on div at bounding box center [61, 315] width 19 height 19
click at [54, 301] on div at bounding box center [61, 314] width 34 height 33
click at [63, 309] on icon at bounding box center [59, 313] width 14 height 14
click at [0, 0] on input "checkbox" at bounding box center [0, 0] width 0 height 0
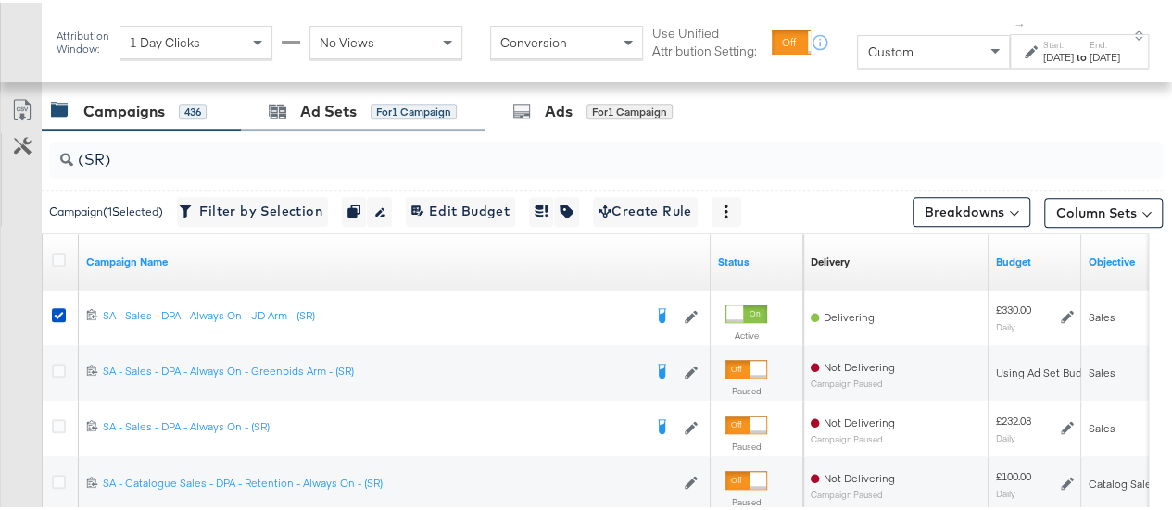
click at [311, 92] on div "Ad Sets for 1 Campaign" at bounding box center [363, 109] width 244 height 40
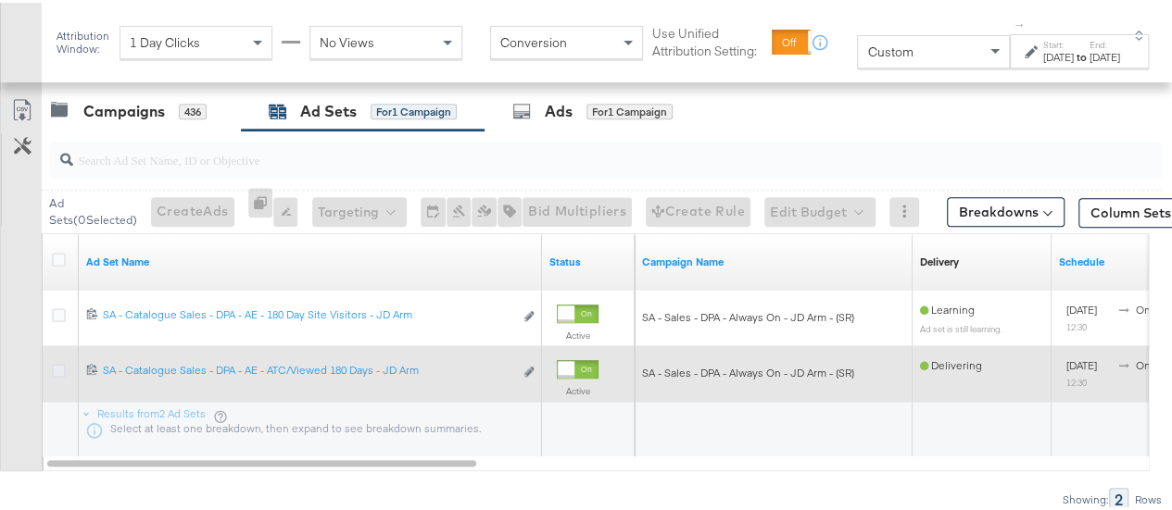
click at [61, 367] on icon at bounding box center [59, 368] width 14 height 14
click at [0, 0] on input "checkbox" at bounding box center [0, 0] width 0 height 0
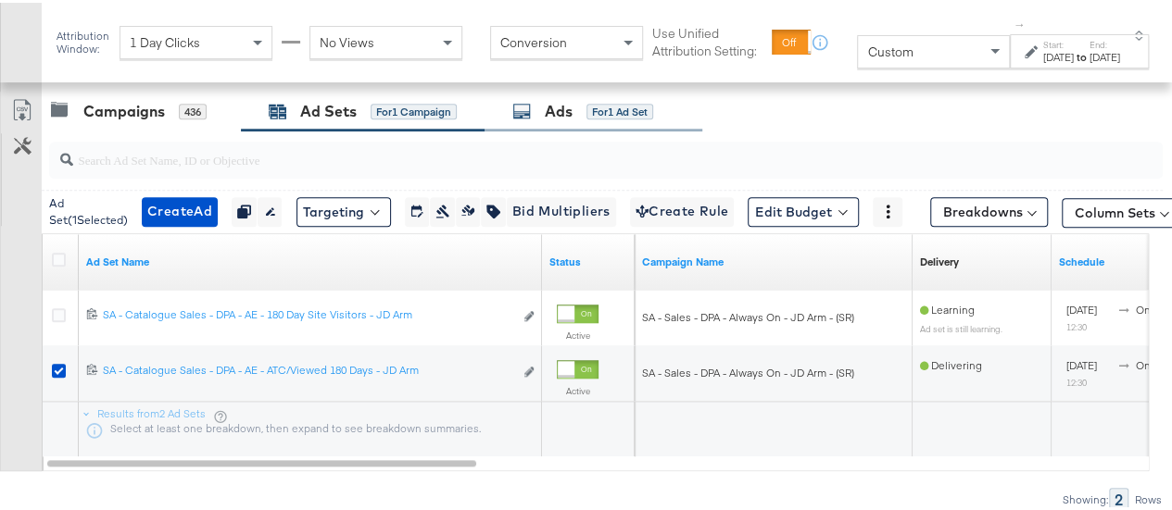
click at [563, 103] on div "Ads" at bounding box center [559, 108] width 28 height 21
